Goal: Ask a question

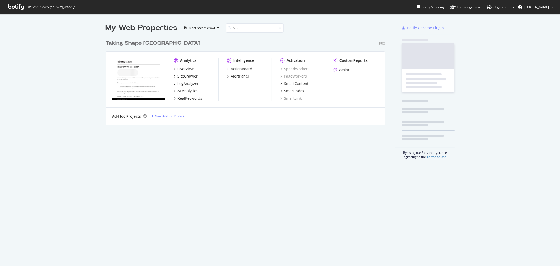
scroll to position [261, 551]
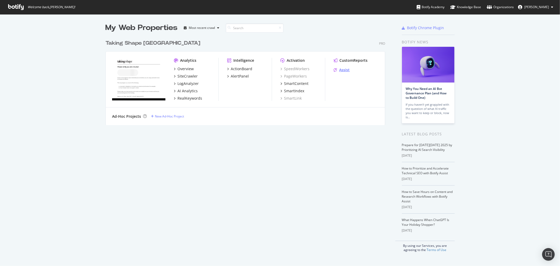
click at [339, 69] on div "Assist" at bounding box center [344, 69] width 11 height 5
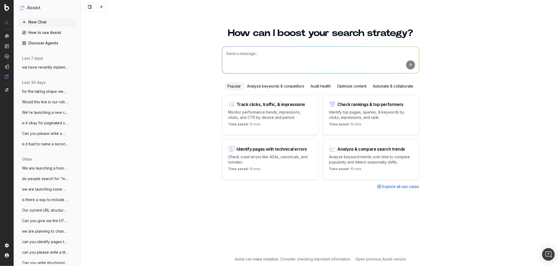
click at [242, 54] on textarea at bounding box center [320, 59] width 197 height 27
type textarea "for breadcrumb JSON structured data for PDPs do you have to include the whole U…"
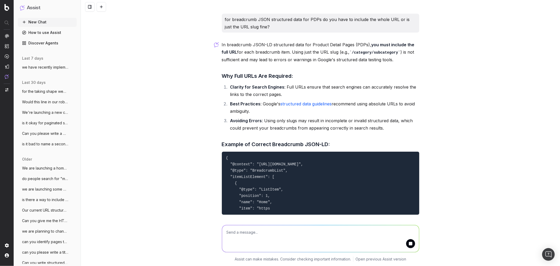
scroll to position [2, 0]
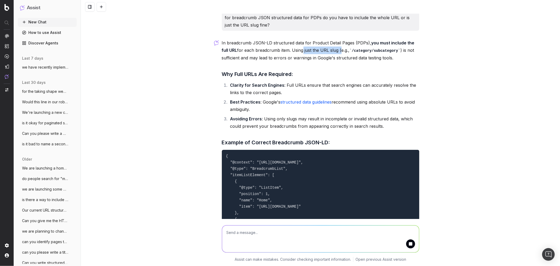
drag, startPoint x: 296, startPoint y: 49, endPoint x: 330, endPoint y: 50, distance: 33.9
click at [330, 50] on p "In breadcrumb JSON-LD structured data for Product Detail Pages (PDPs), you must…" at bounding box center [320, 50] width 197 height 22
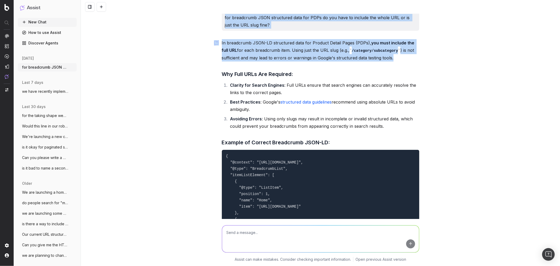
drag, startPoint x: 228, startPoint y: 58, endPoint x: 398, endPoint y: 57, distance: 169.6
click at [398, 58] on p "In breadcrumb JSON-LD structured data for Product Detail Pages (PDPs), you must…" at bounding box center [320, 50] width 197 height 22
